Goal: Information Seeking & Learning: Learn about a topic

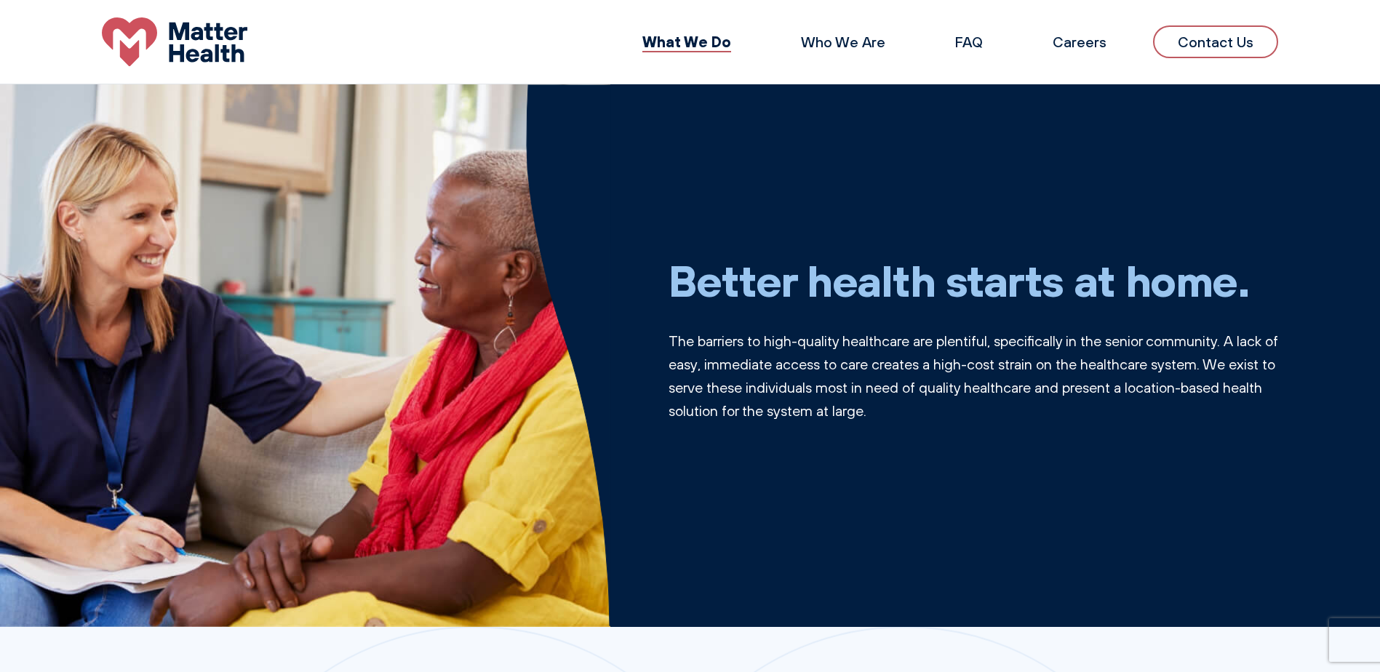
scroll to position [1019, 0]
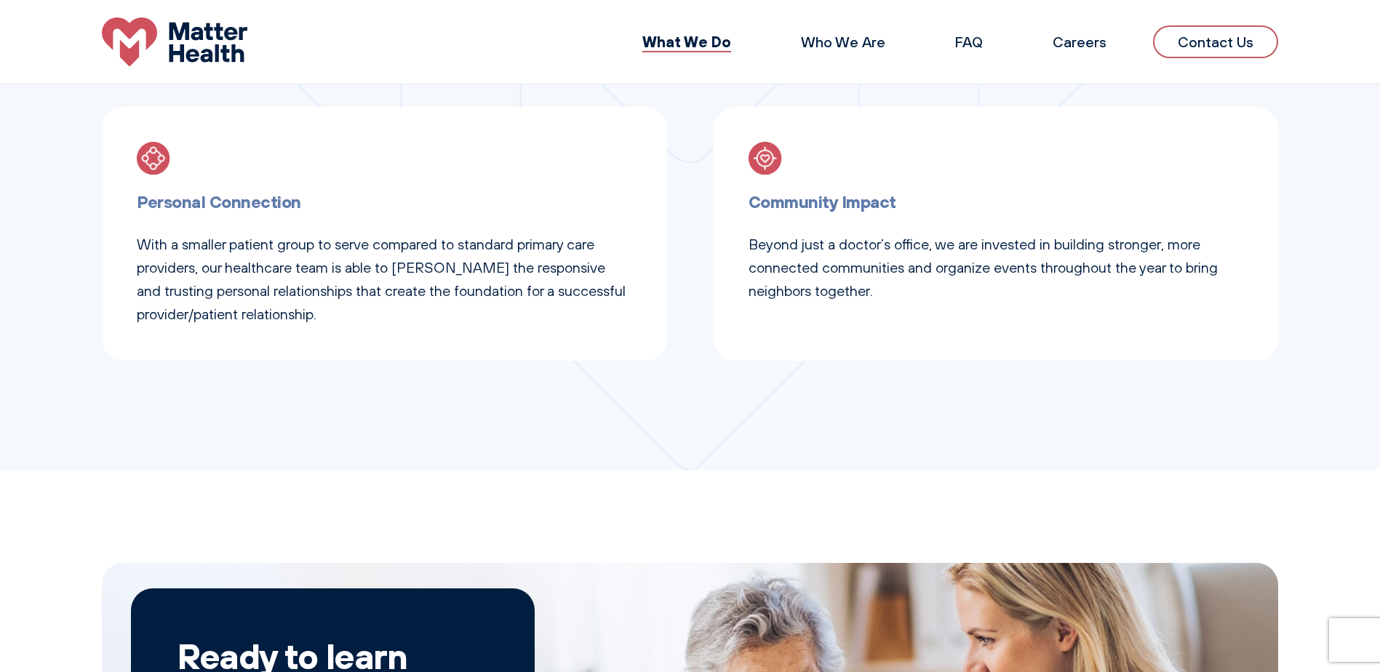
drag, startPoint x: 843, startPoint y: 40, endPoint x: 849, endPoint y: 92, distance: 52.0
click at [843, 40] on link "Who We Are" at bounding box center [843, 42] width 84 height 18
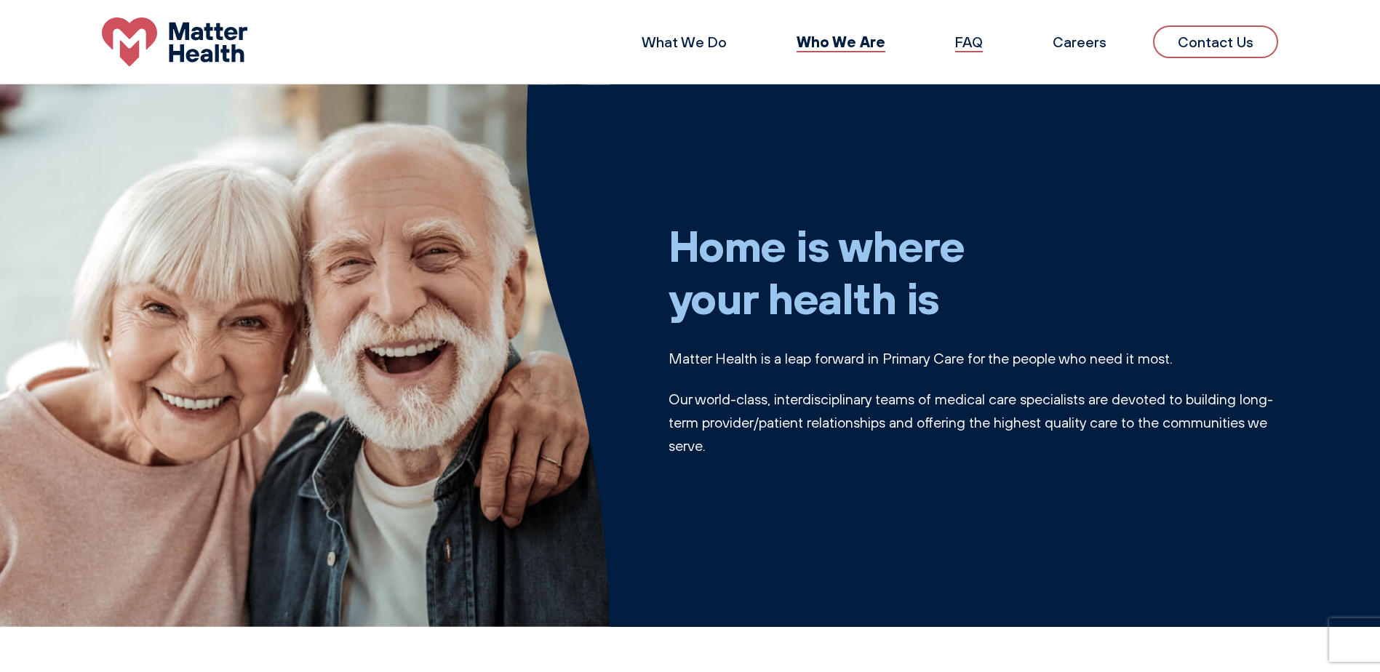
click at [971, 33] on link "FAQ" at bounding box center [969, 42] width 28 height 18
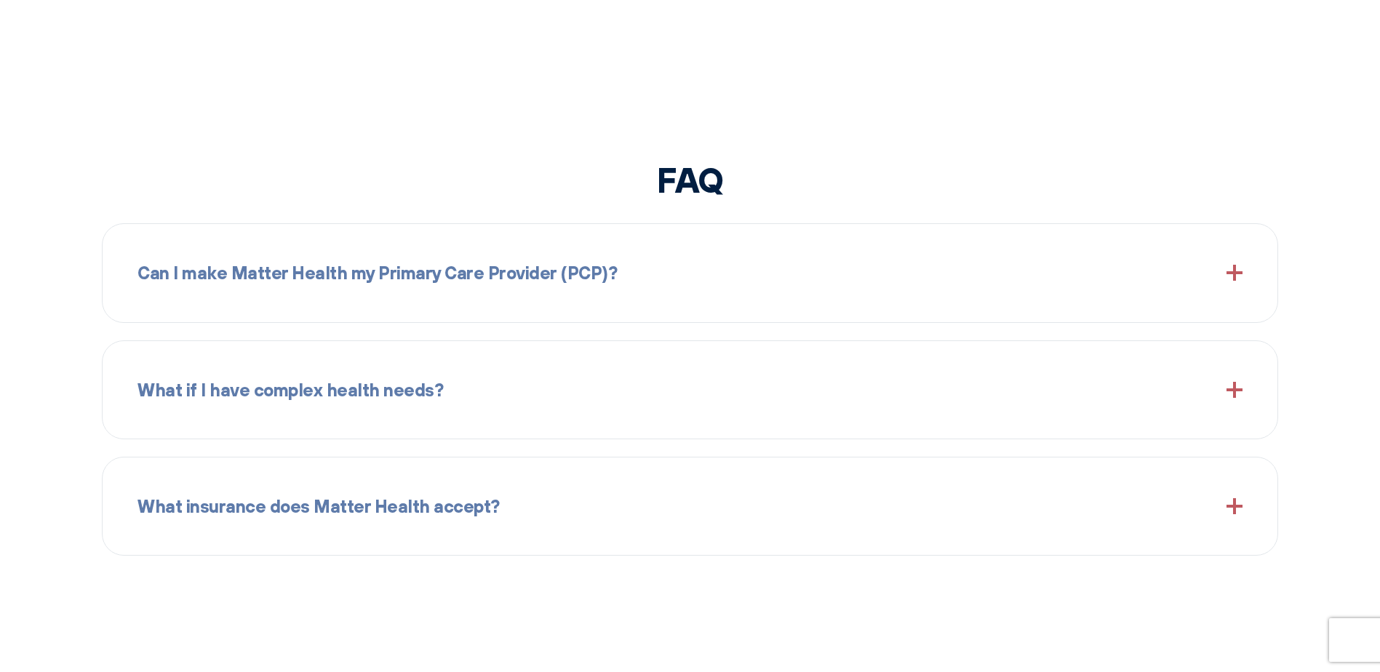
scroll to position [1718, 0]
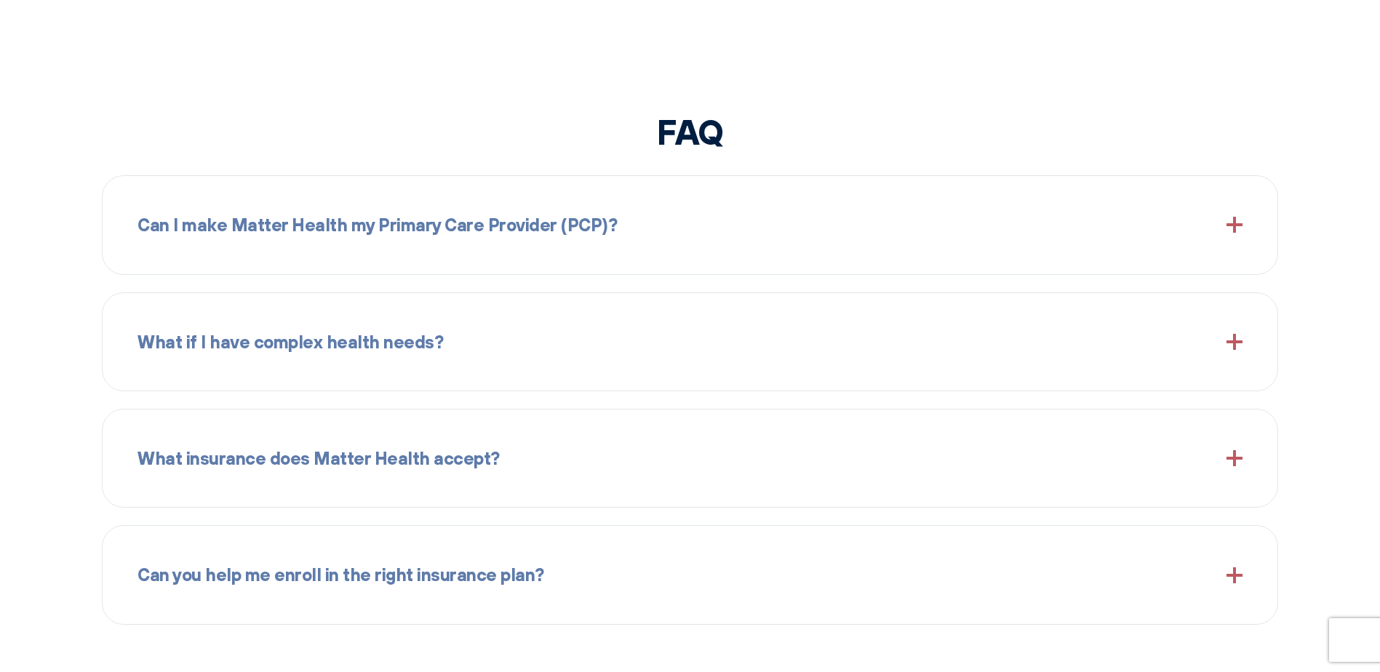
click at [908, 212] on div "Can I make Matter Health my Primary Care Provider (PCP)?" at bounding box center [690, 225] width 1105 height 63
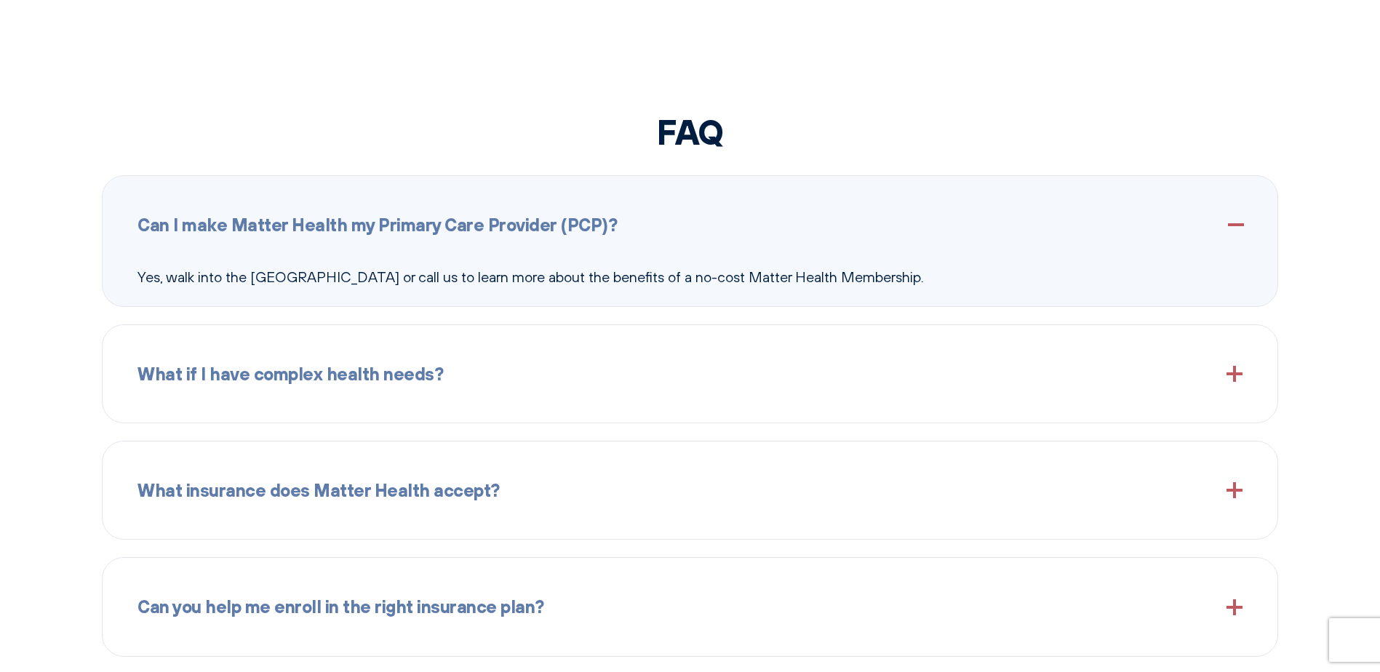
click at [912, 204] on div "Can I make Matter Health my Primary Care Provider (PCP)?" at bounding box center [690, 225] width 1105 height 63
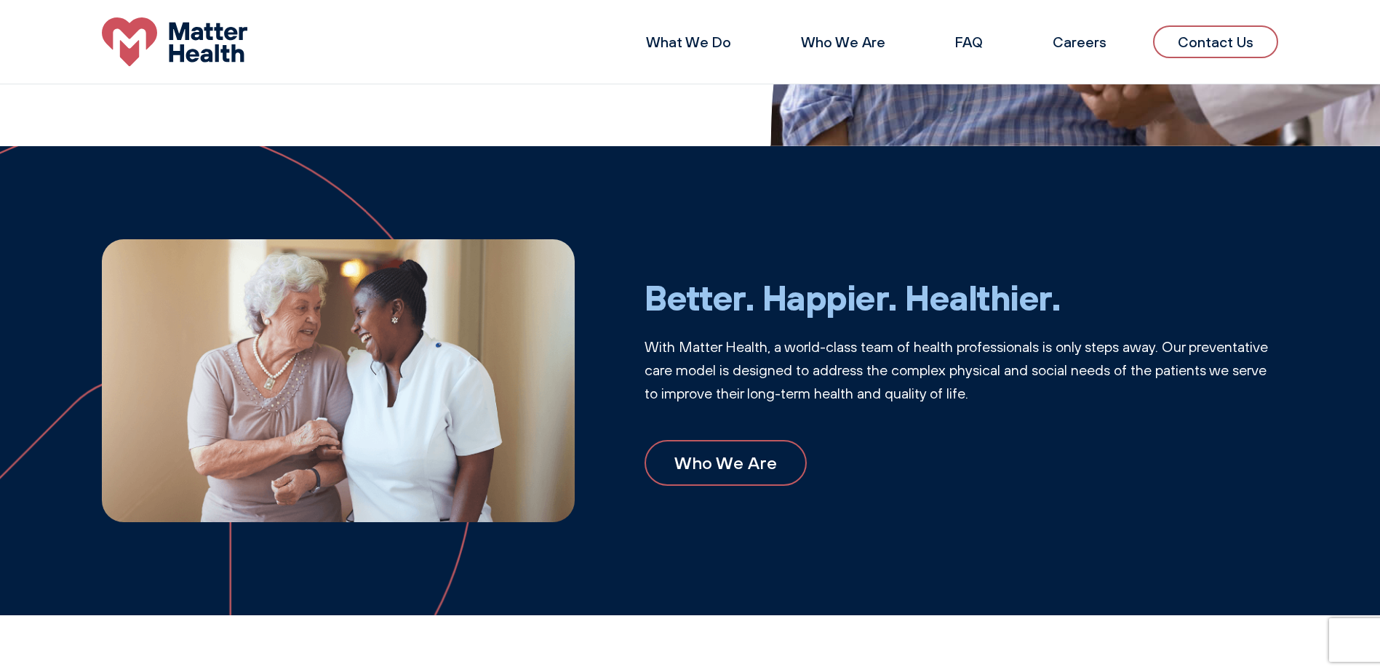
scroll to position [0, 0]
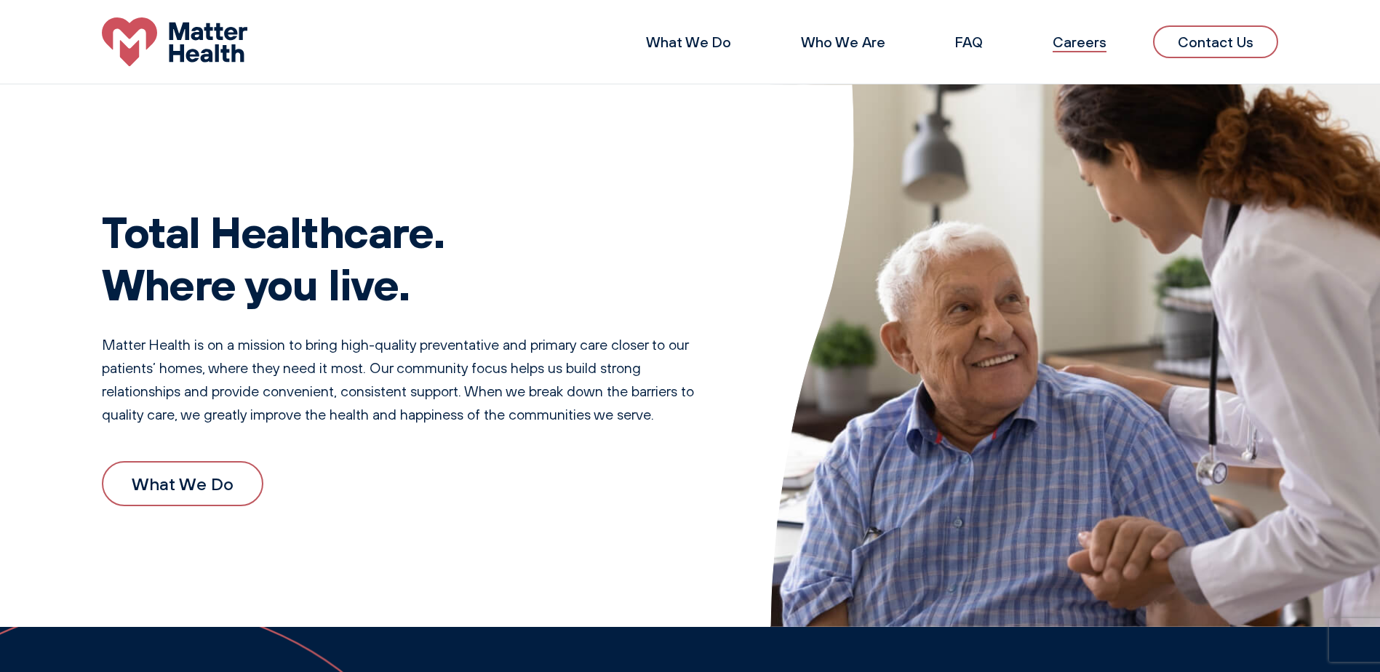
click at [1084, 47] on link "Careers" at bounding box center [1080, 42] width 54 height 18
